Goal: Transaction & Acquisition: Subscribe to service/newsletter

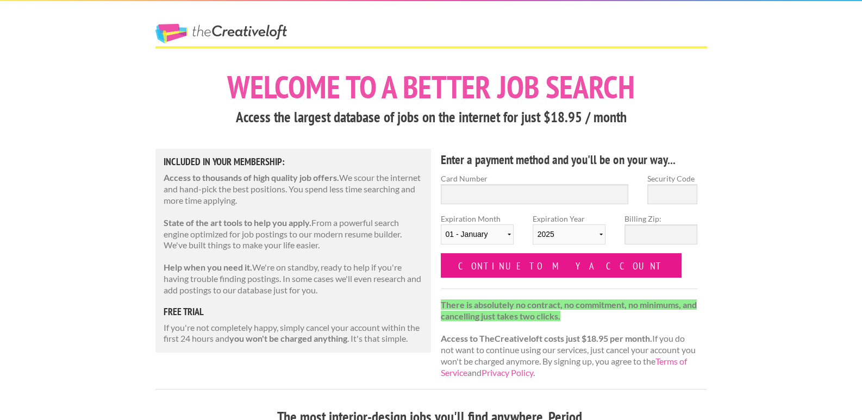
click at [504, 268] on input "Continue to my account" at bounding box center [561, 265] width 241 height 24
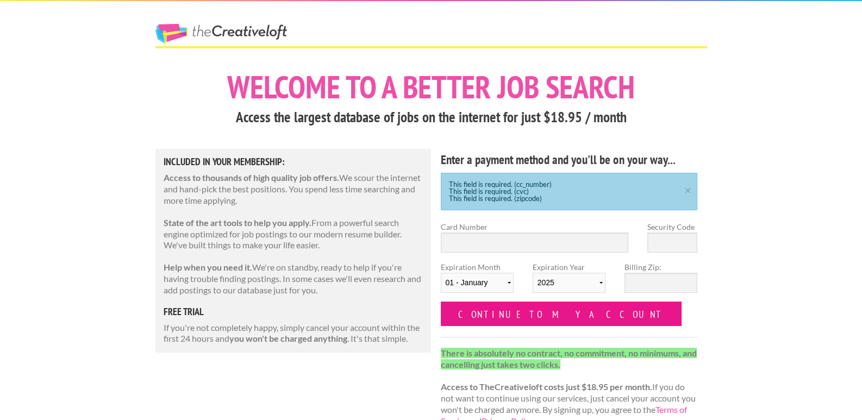
click at [497, 306] on input "Continue to my account" at bounding box center [561, 314] width 241 height 24
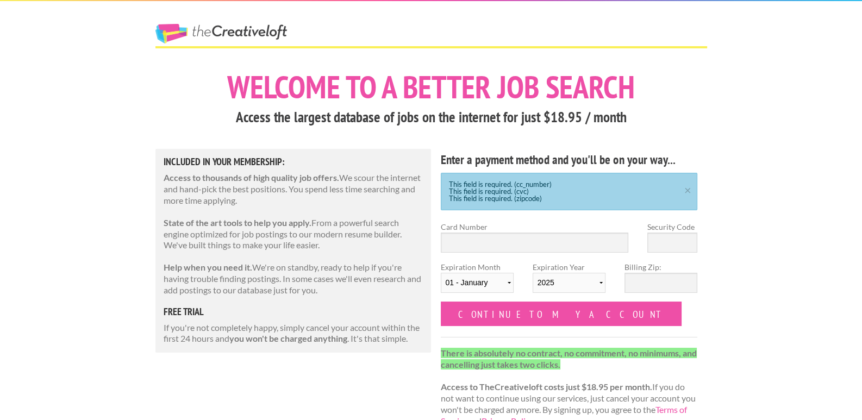
click at [348, 319] on div "Included in Your Membership: Access to thousands of high quality job offers. We…" at bounding box center [293, 251] width 276 height 204
click at [197, 32] on link "The Creative Loft" at bounding box center [220, 34] width 131 height 20
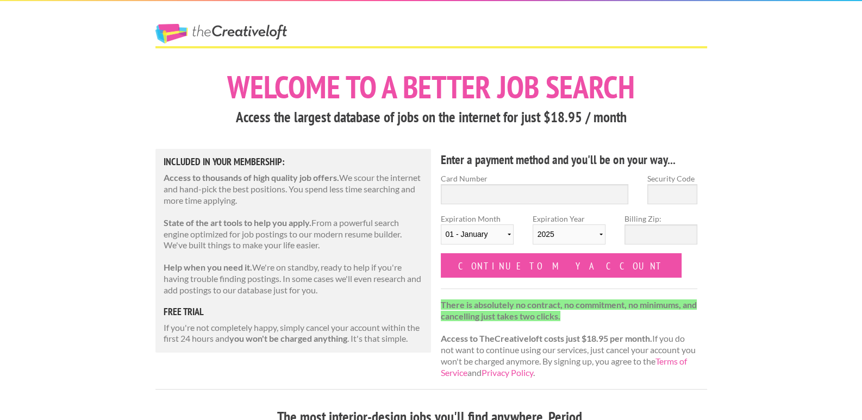
click at [197, 32] on link "The Creative Loft" at bounding box center [220, 34] width 131 height 20
click at [190, 32] on link "The Creative Loft" at bounding box center [220, 34] width 131 height 20
